Goal: Find specific page/section: Locate a particular part of the current website

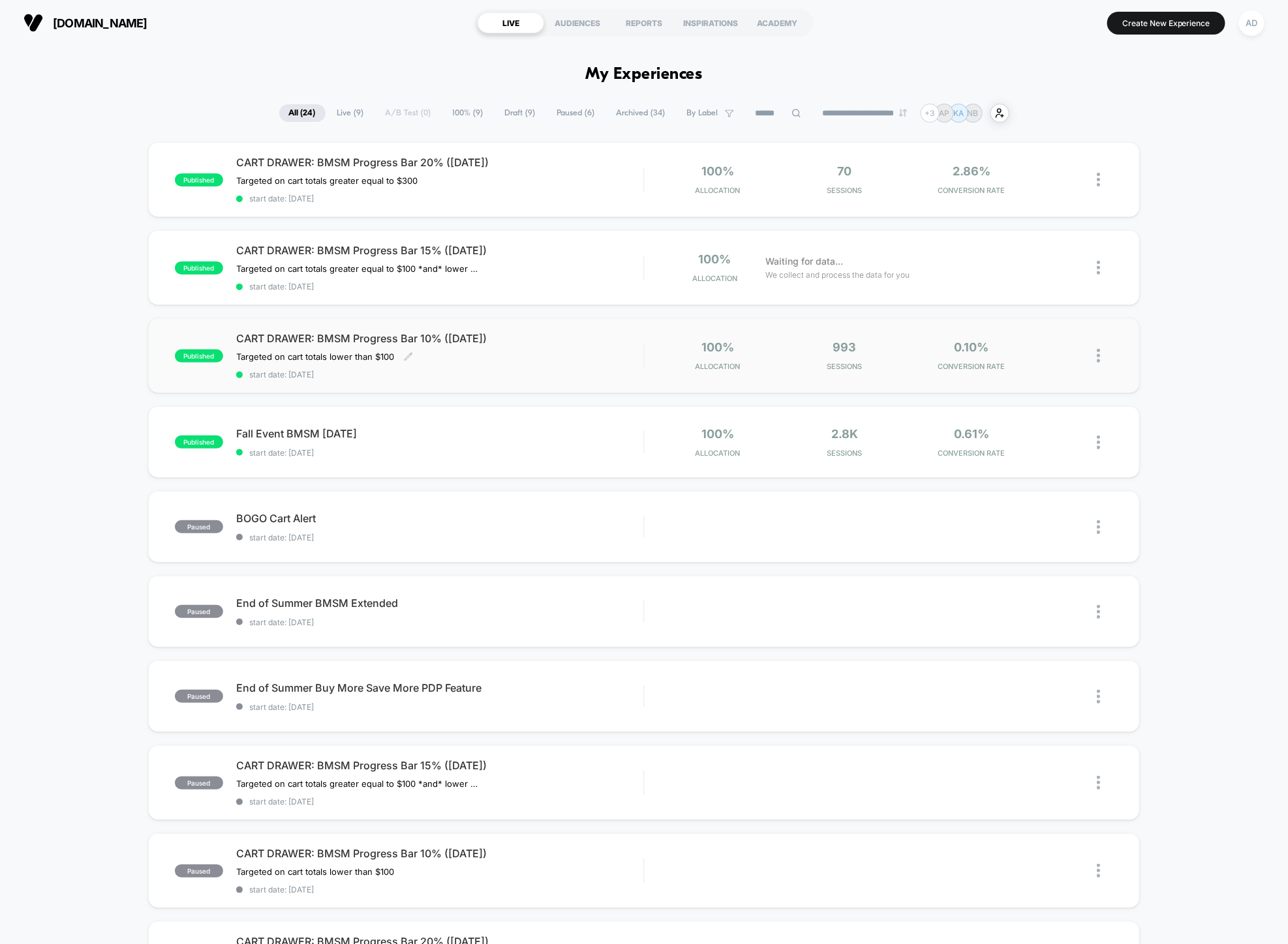
click at [526, 332] on span "CART DRAWER: BMSM Progress Bar 10% ([DATE])" at bounding box center [439, 338] width 407 height 13
